Goal: Task Accomplishment & Management: Complete application form

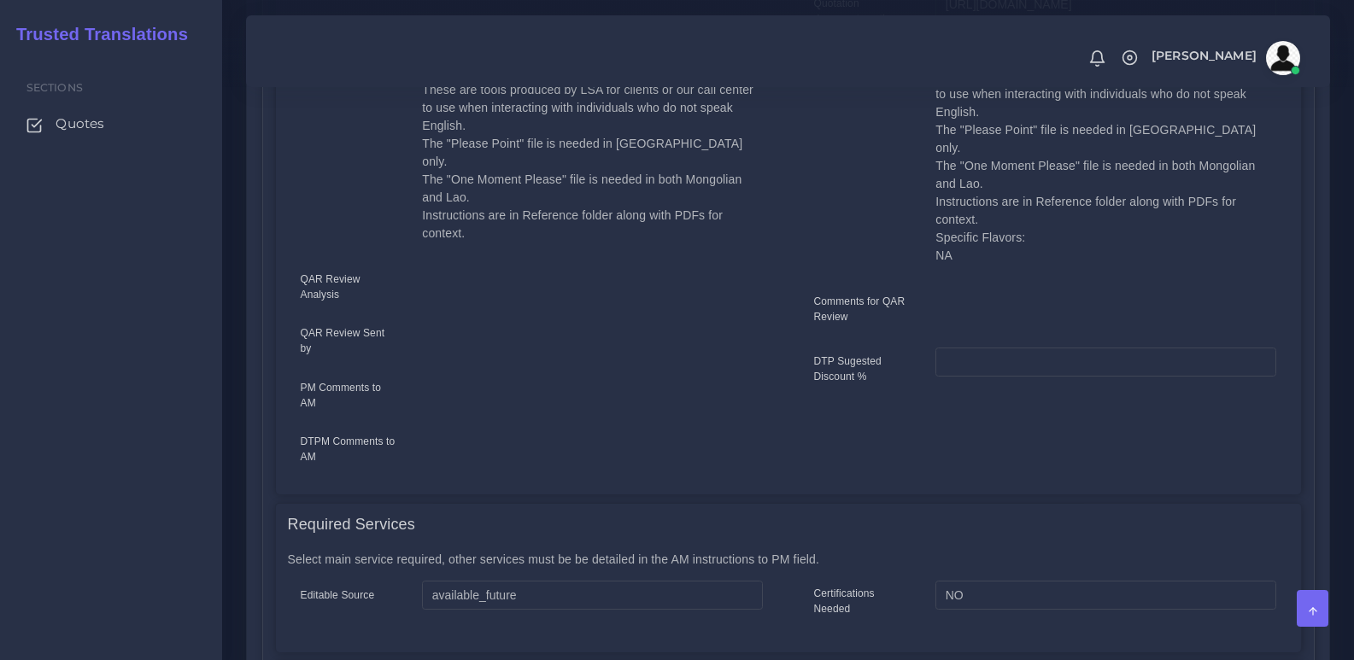
scroll to position [85, 0]
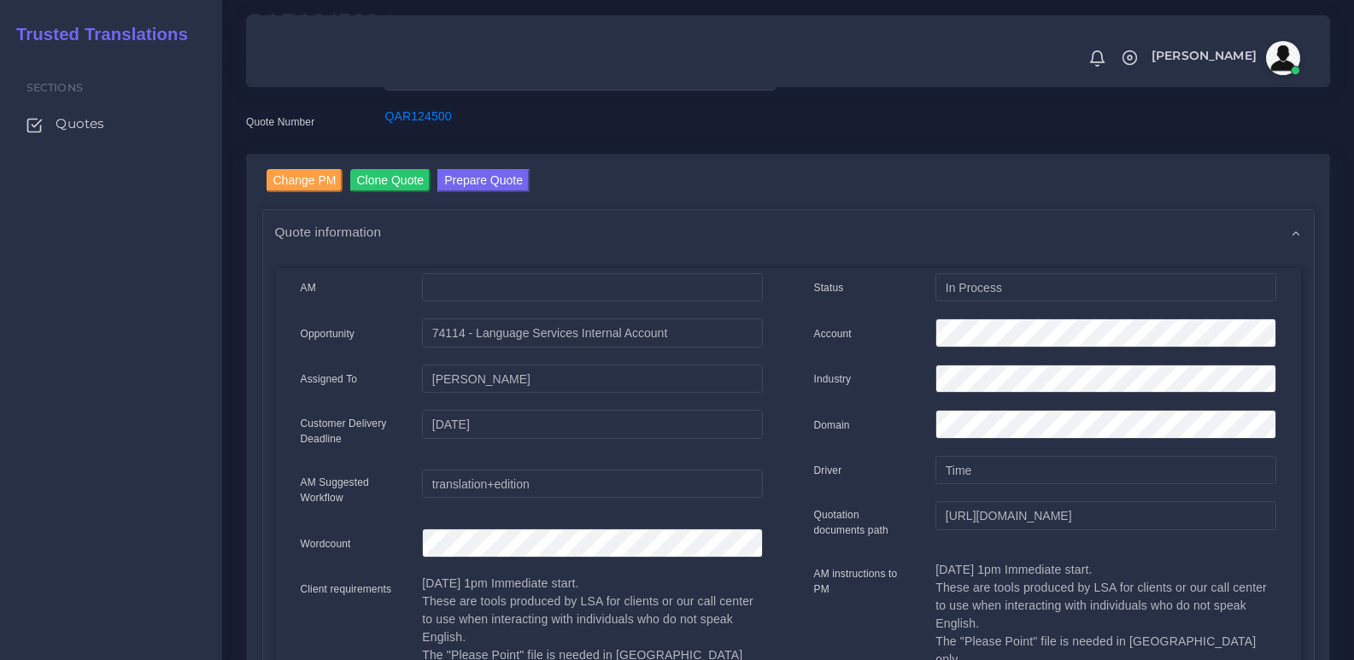
click at [372, 223] on span "Quote information" at bounding box center [328, 232] width 107 height 20
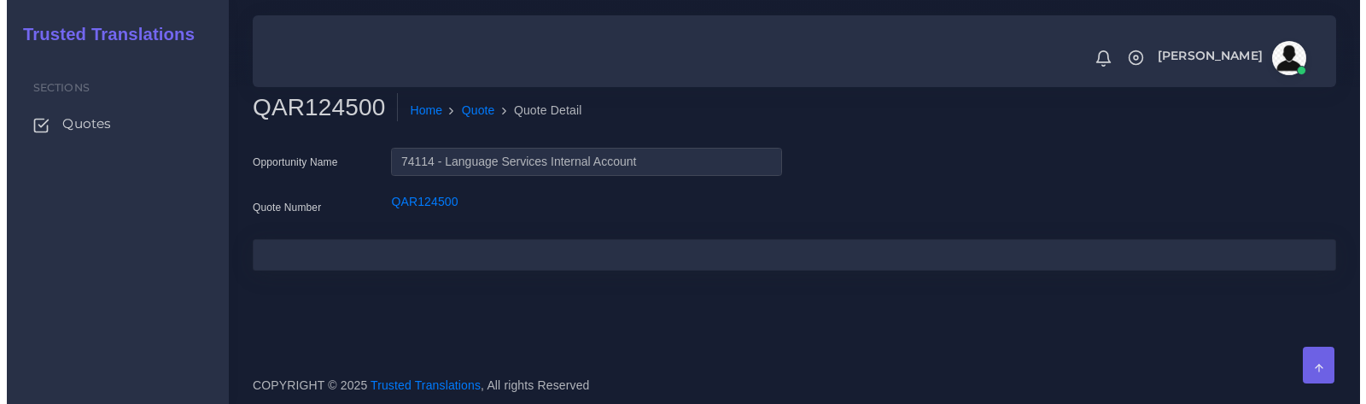
scroll to position [0, 0]
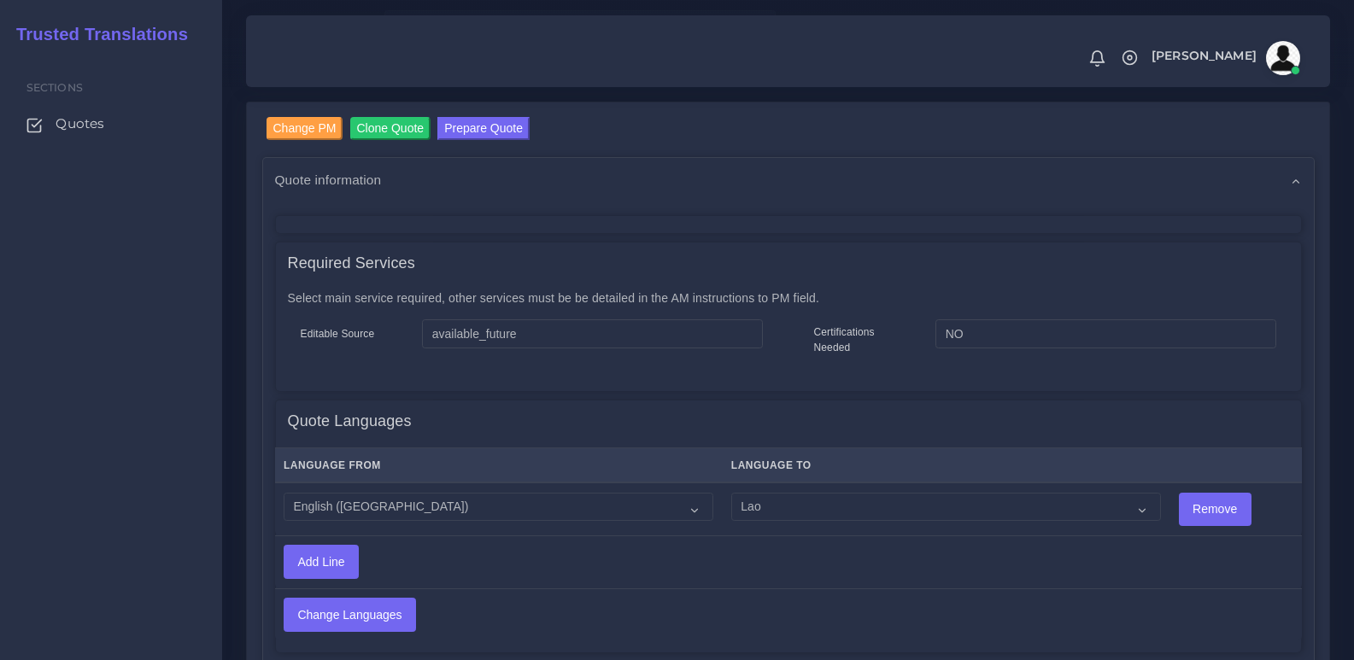
scroll to position [171, 0]
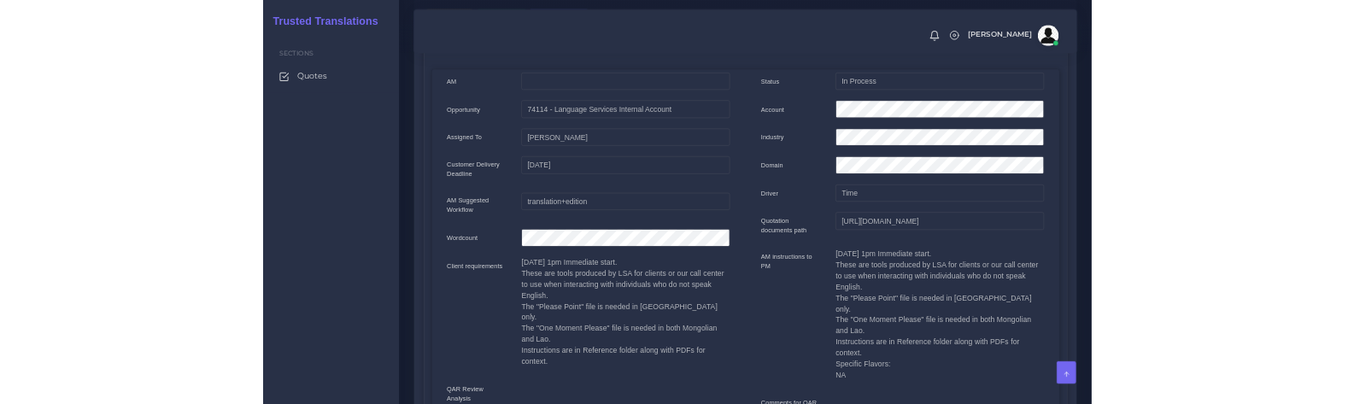
scroll to position [86, 0]
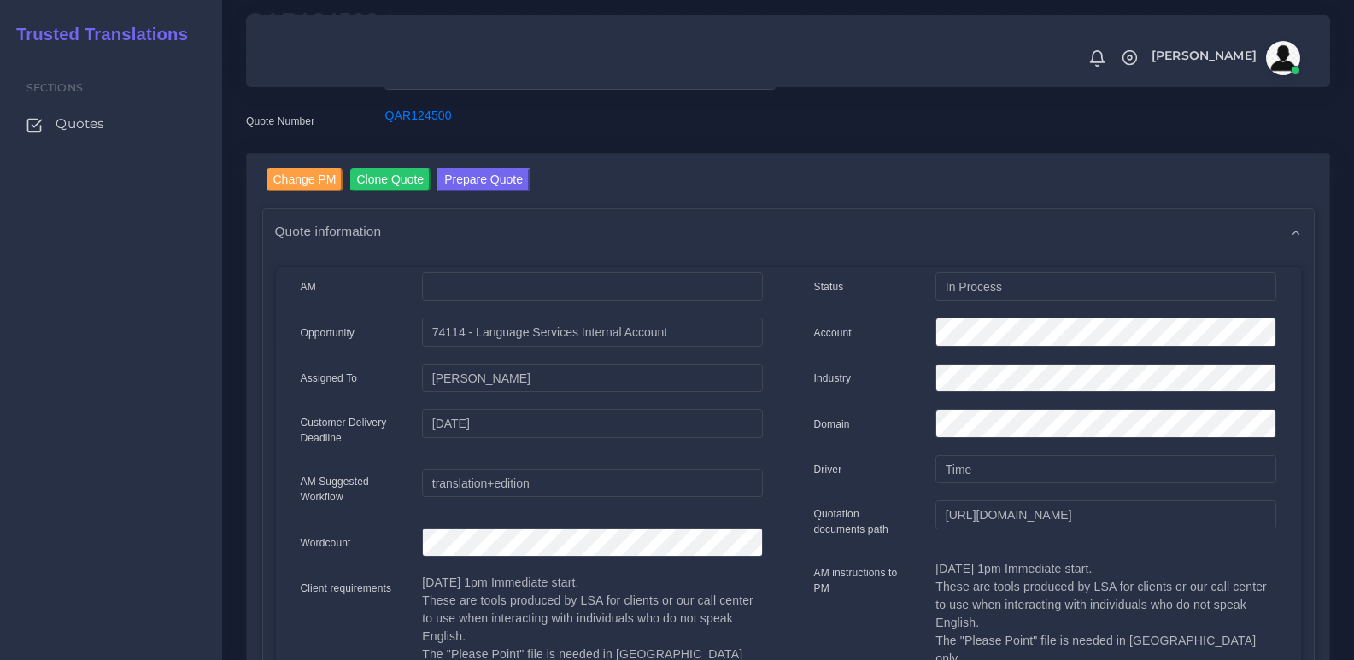
drag, startPoint x: 309, startPoint y: 290, endPoint x: 301, endPoint y: 344, distance: 54.3
click at [301, 344] on div "Opportunity" at bounding box center [349, 335] width 122 height 34
click at [322, 336] on label "Opportunity" at bounding box center [328, 332] width 55 height 15
click at [422, 301] on input "Opportunity Name" at bounding box center [592, 286] width 340 height 29
click at [322, 336] on label "Opportunity" at bounding box center [328, 332] width 55 height 15
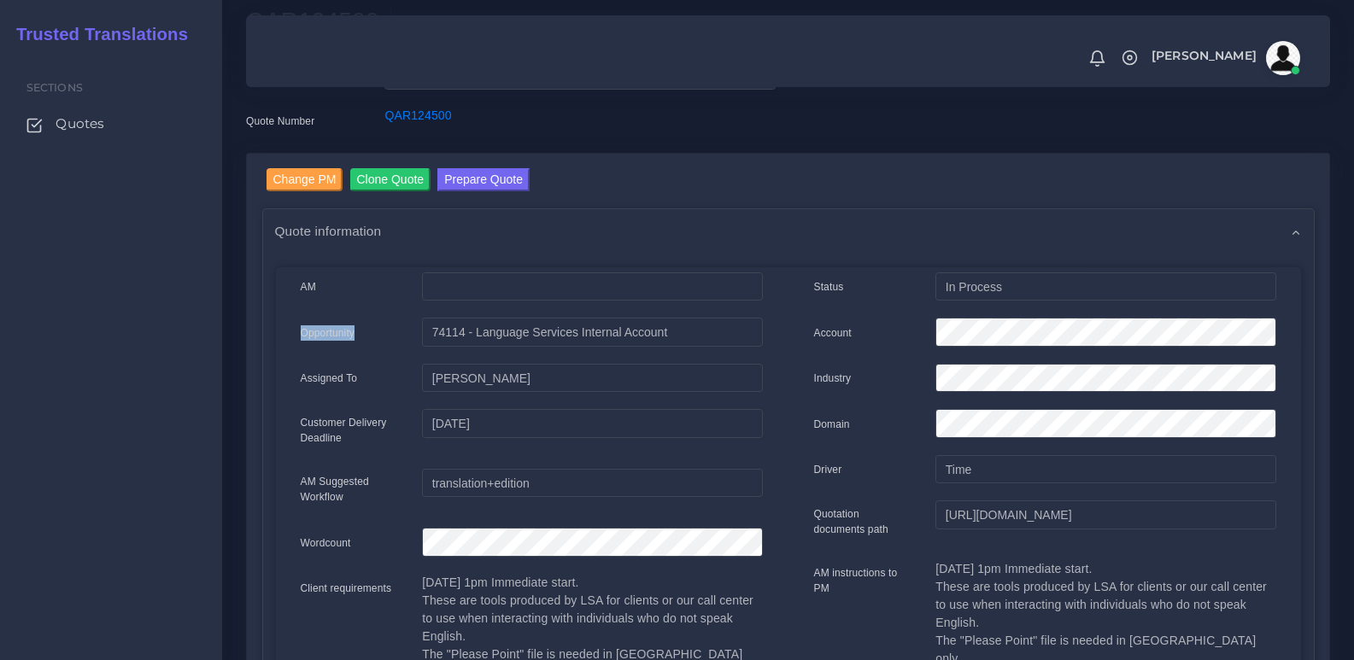
click at [422, 301] on input "Opportunity Name" at bounding box center [592, 286] width 340 height 29
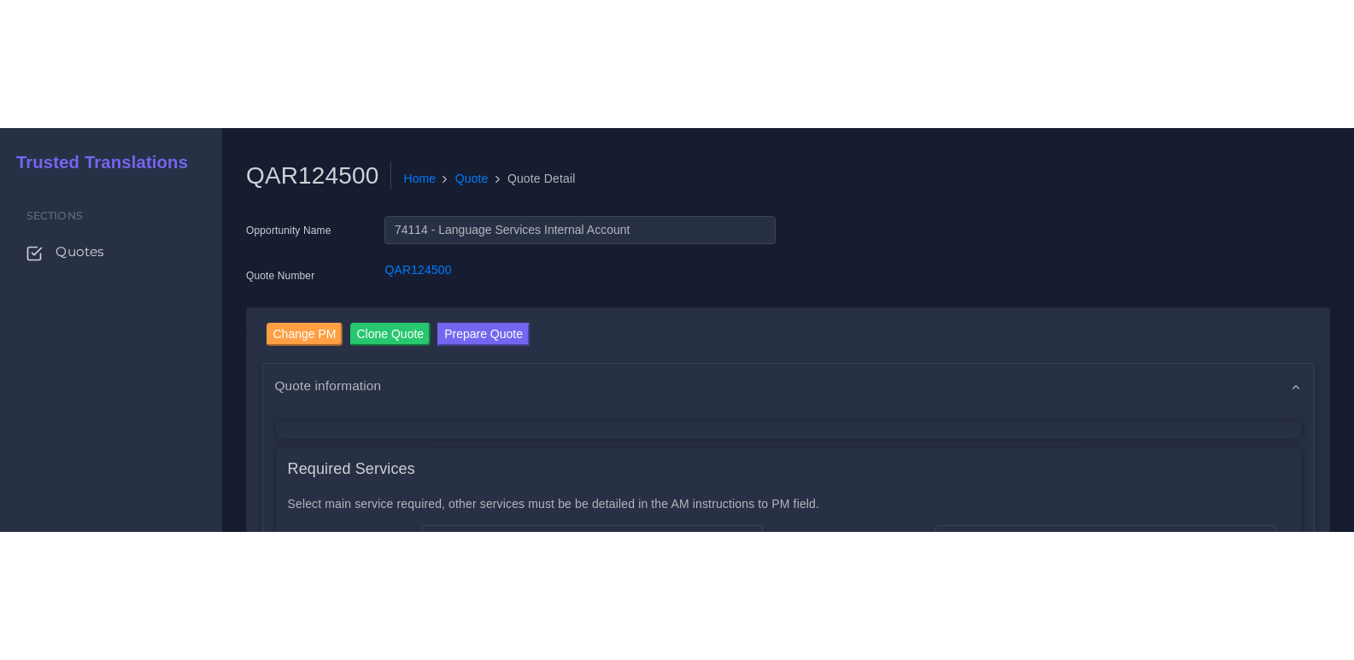
scroll to position [85, 0]
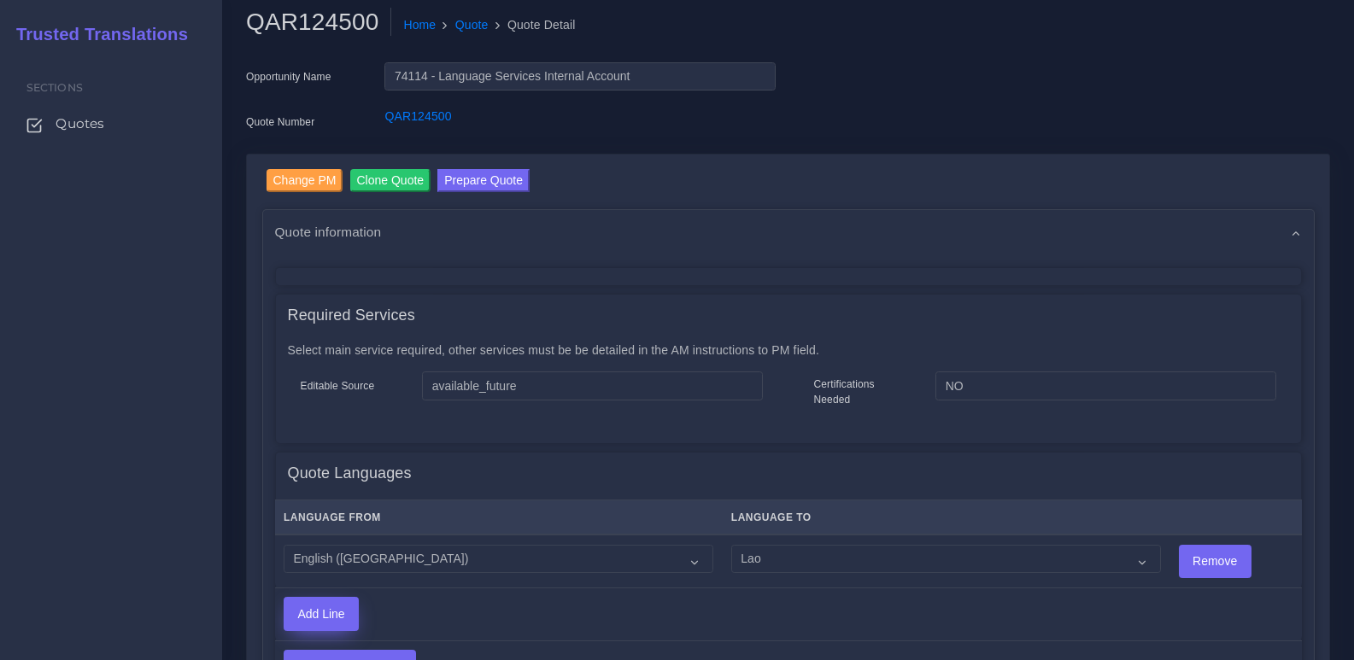
click at [327, 611] on input "Add Line" at bounding box center [320, 614] width 73 height 32
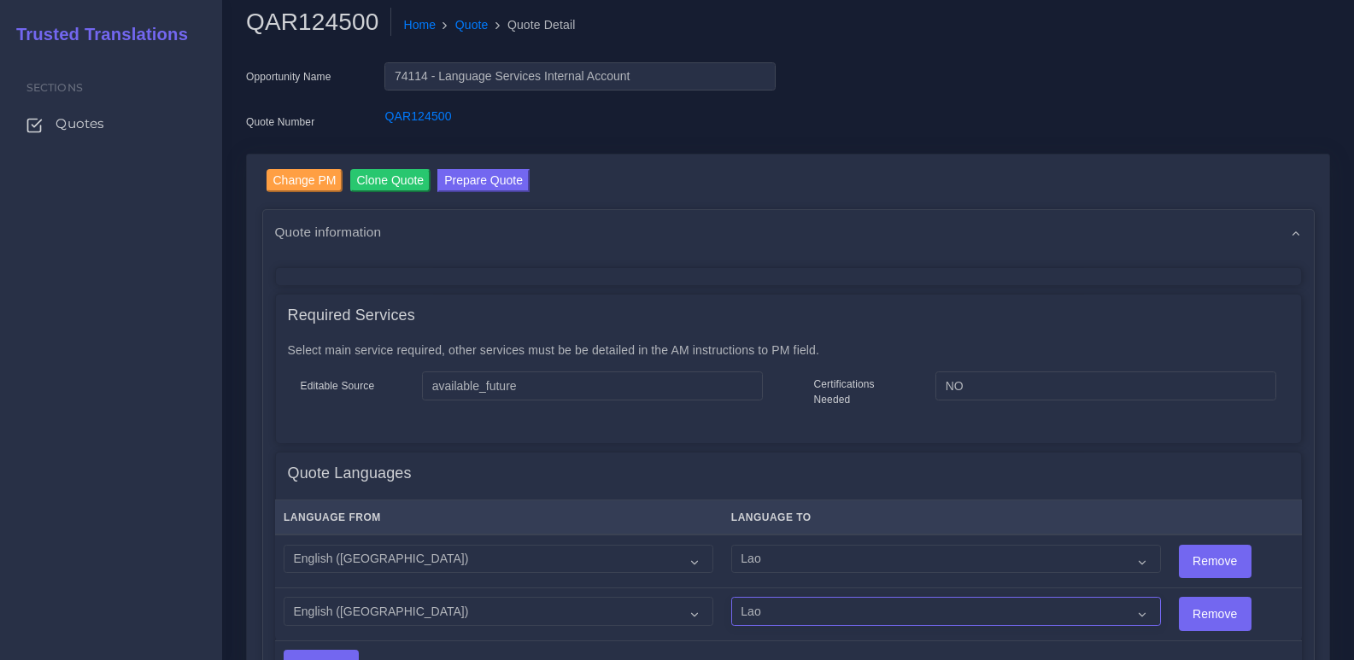
click at [752, 616] on select "Acoli Afar Afrikaans Akan Akateko Albanian American Sign Language (ASL) Amharic…" at bounding box center [946, 611] width 430 height 29
select select "40066"
click at [1186, 600] on input "Remove" at bounding box center [1214, 614] width 71 height 32
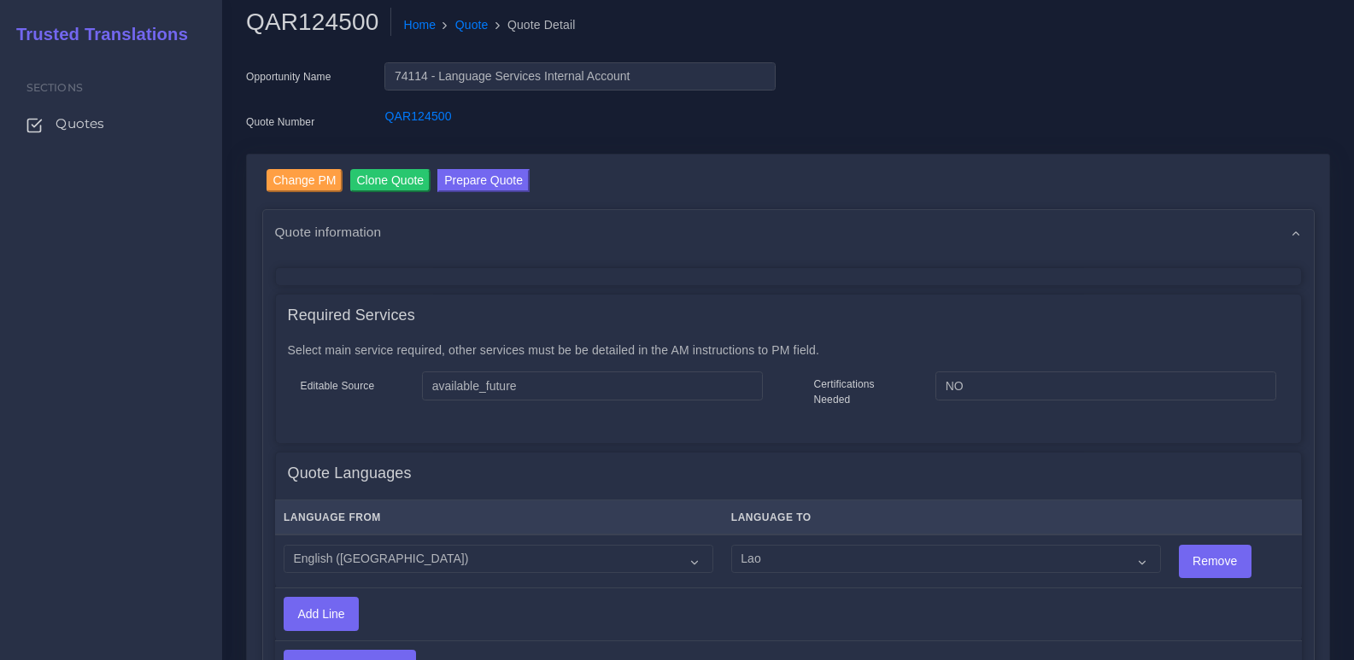
click at [1186, 600] on td at bounding box center [1219, 614] width 161 height 52
click at [324, 616] on input "Add Line" at bounding box center [320, 614] width 73 height 32
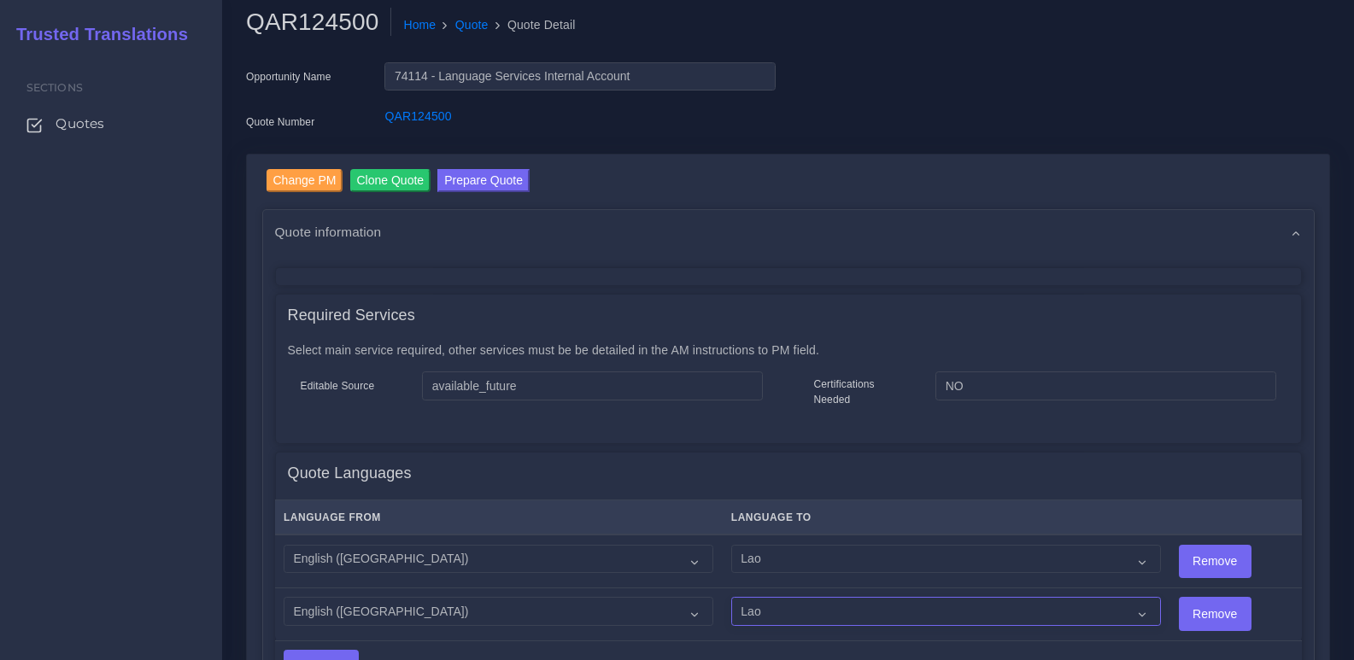
click at [833, 614] on select "Acoli Afar Afrikaans Akan Akateko Albanian American Sign Language (ASL) Amharic…" at bounding box center [946, 611] width 430 height 29
select select "40066"
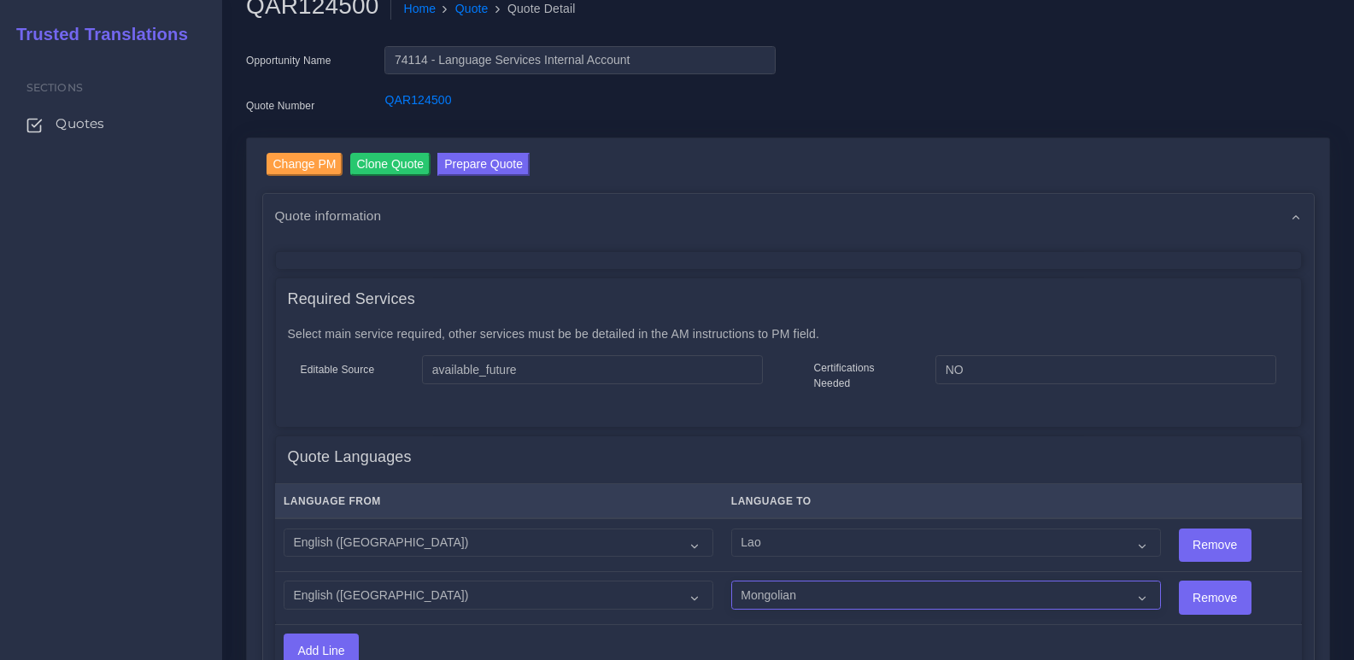
scroll to position [98, 0]
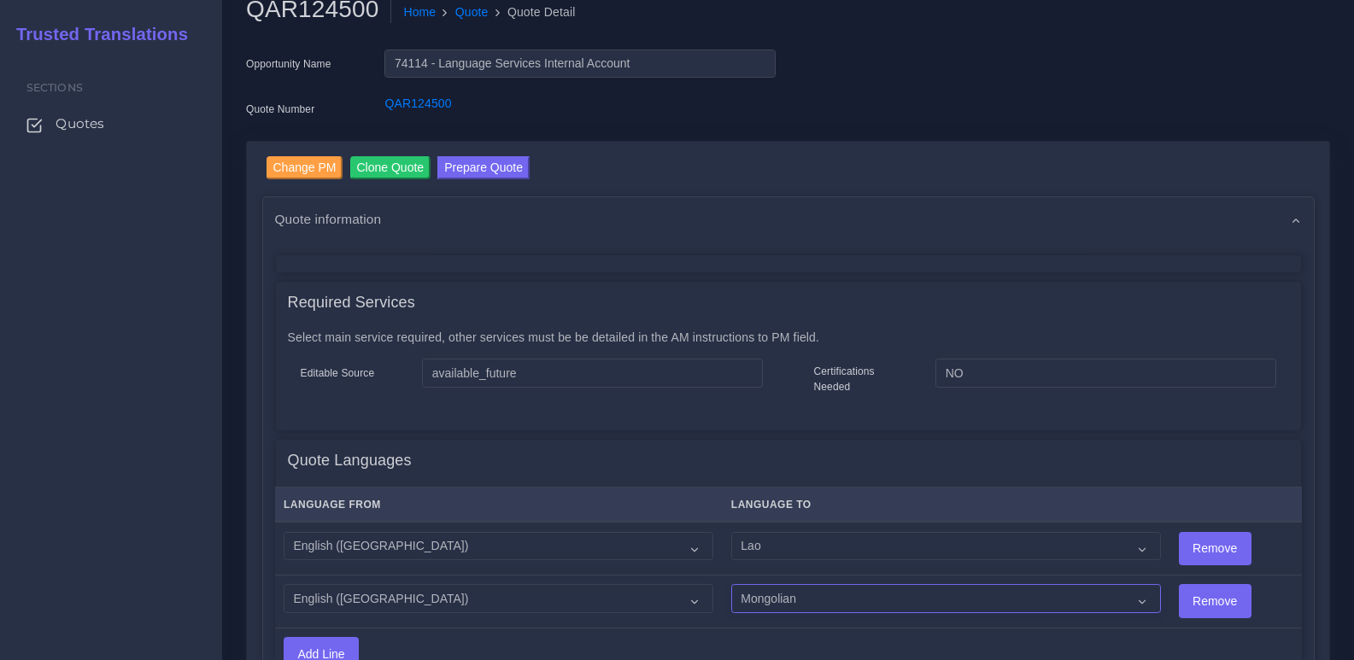
click at [747, 603] on select "Acoli Afar Afrikaans Akan Akateko Albanian American Sign Language (ASL) Amharic…" at bounding box center [946, 598] width 430 height 29
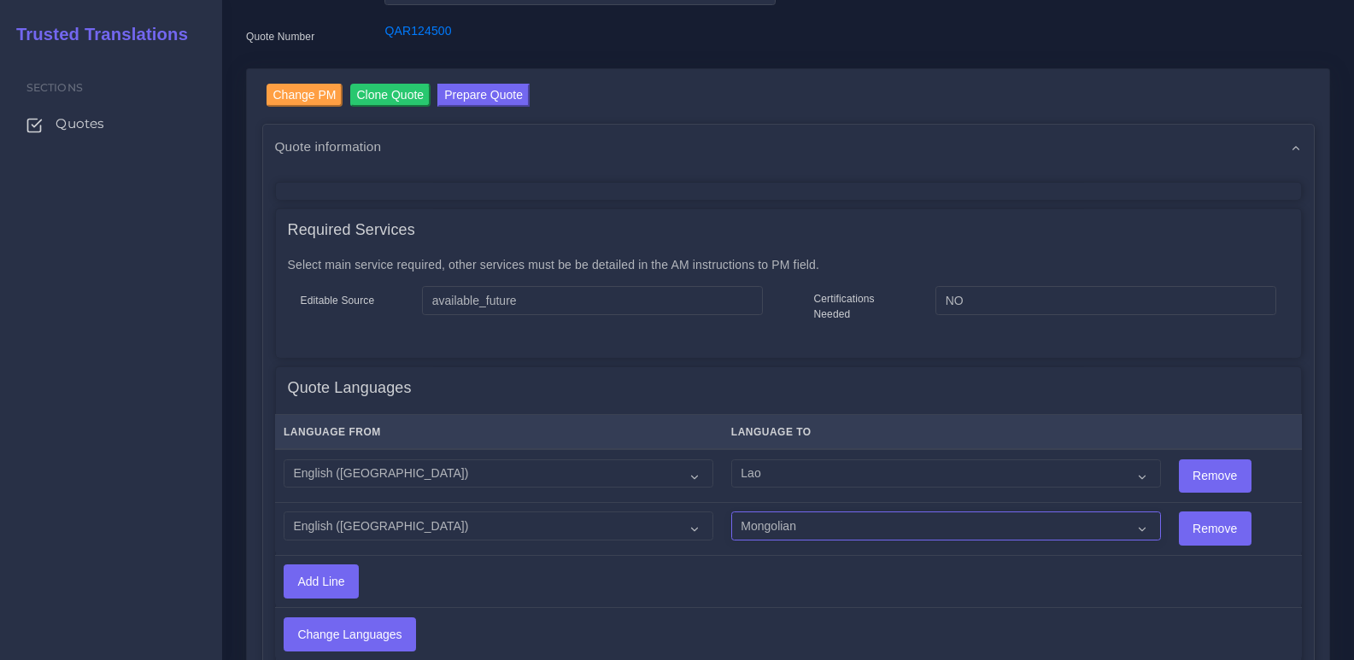
scroll to position [201, 0]
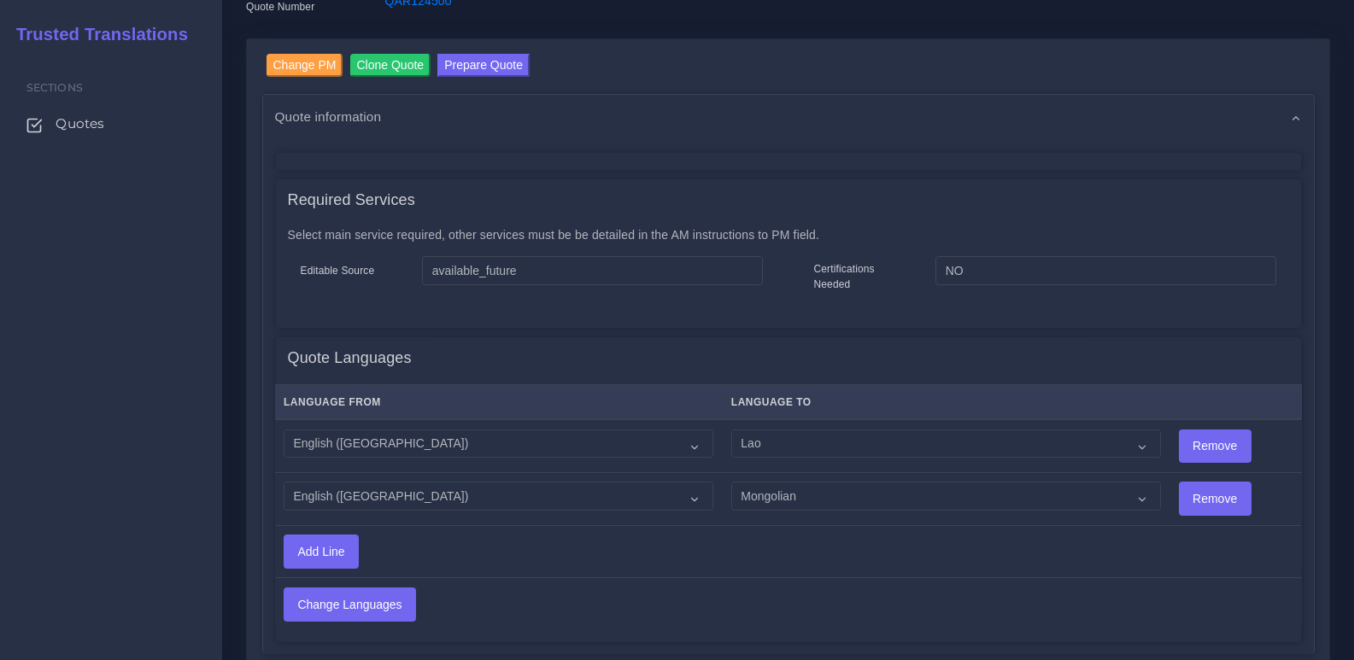
click at [1337, 280] on div "Change PM Clone Quote Prepare Quote Quote information Required Services NO" at bounding box center [787, 547] width 1109 height 1019
click at [417, 600] on td "Change Languages" at bounding box center [674, 604] width 799 height 52
click at [407, 600] on input "Change Languages" at bounding box center [349, 604] width 131 height 32
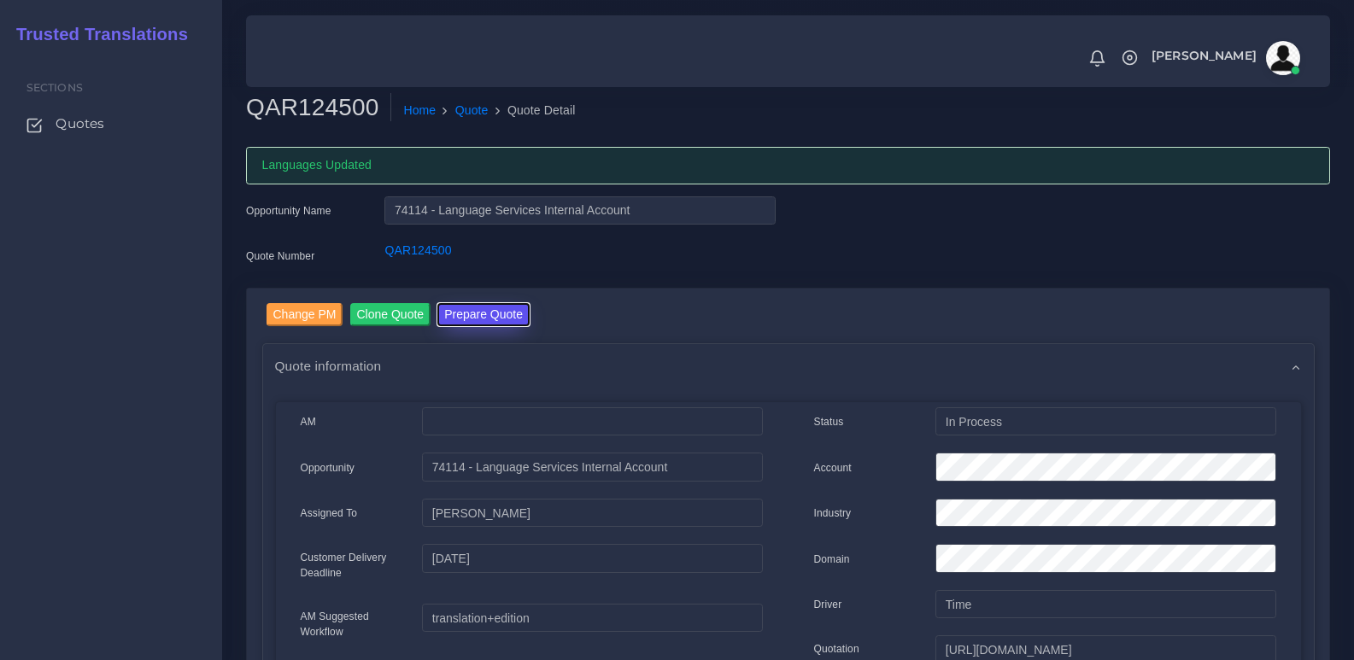
click at [484, 314] on button "Prepare Quote" at bounding box center [483, 314] width 92 height 23
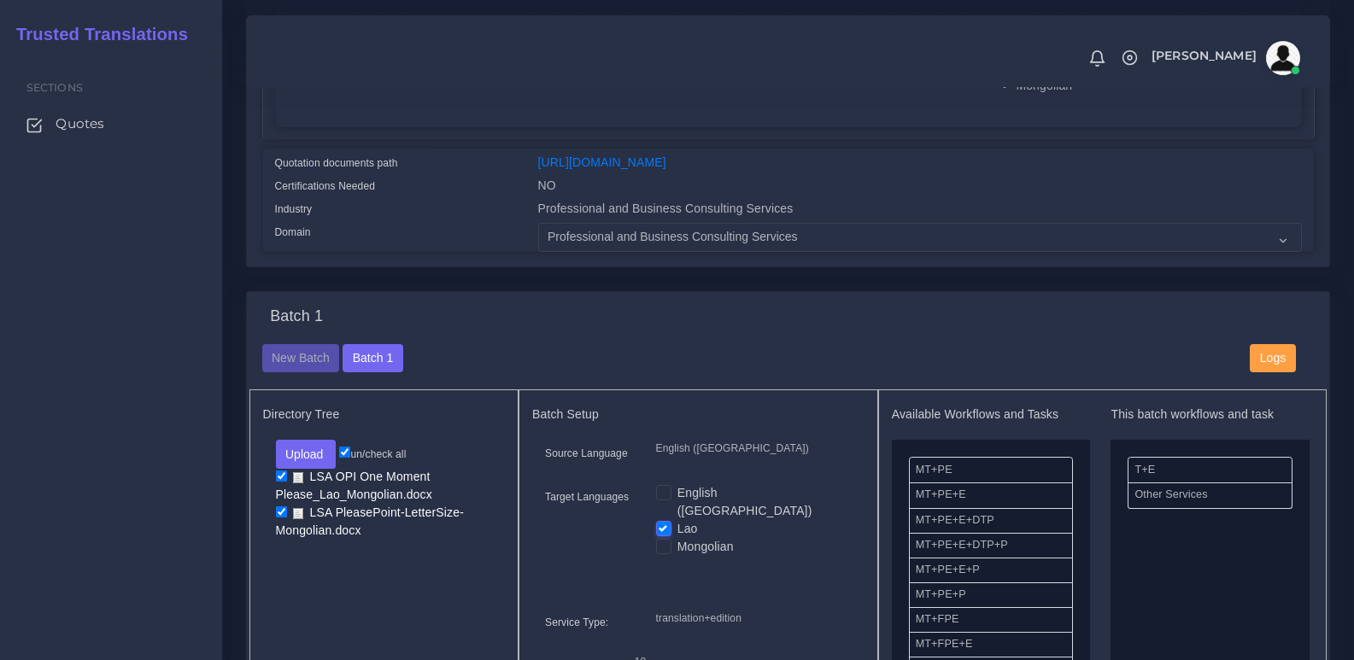
scroll to position [427, 0]
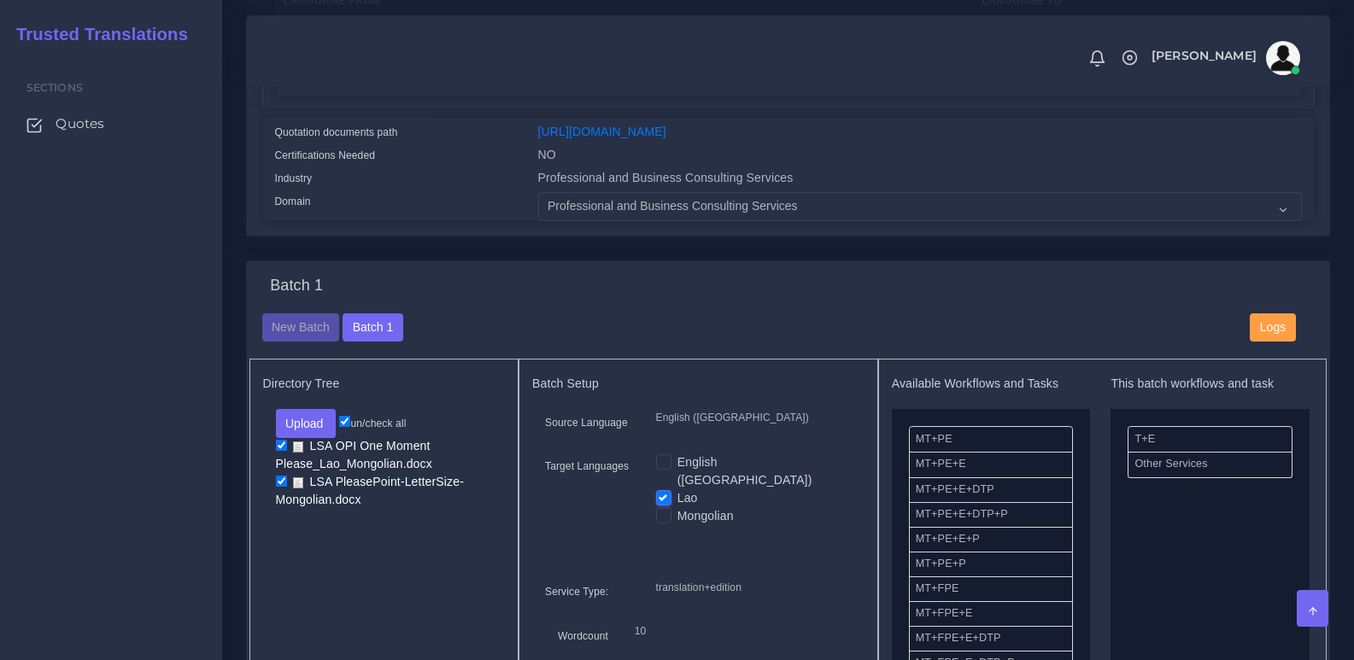
click at [677, 511] on label "Mongolian" at bounding box center [705, 516] width 56 height 18
click at [661, 511] on input "Mongolian" at bounding box center [663, 514] width 15 height 15
checkbox input "true"
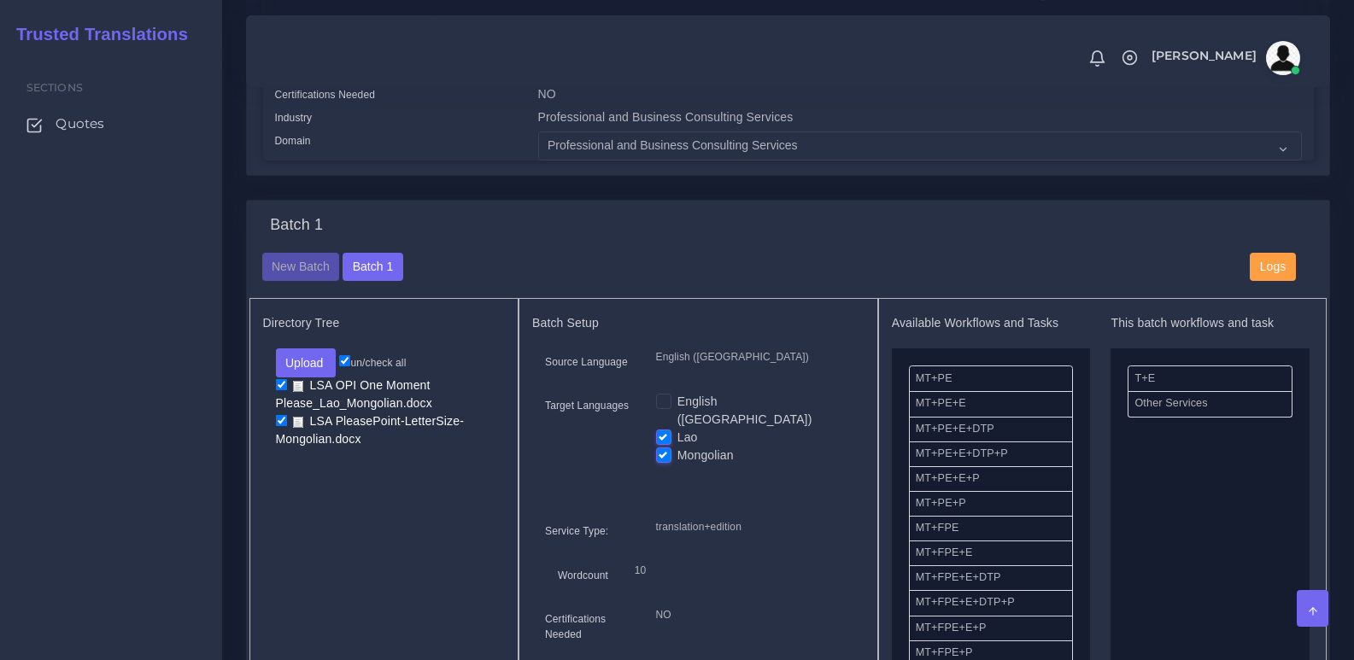
scroll to position [854, 0]
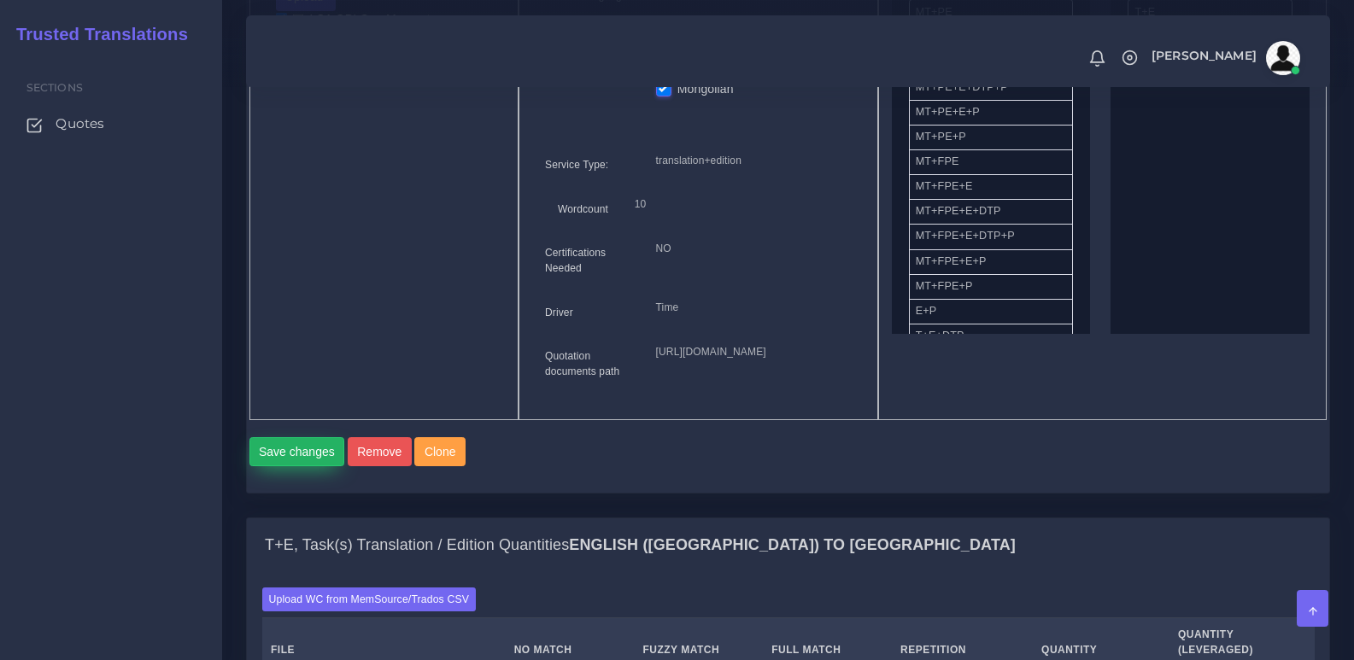
click at [301, 466] on button "Save changes" at bounding box center [297, 451] width 96 height 29
